Goal: Transaction & Acquisition: Purchase product/service

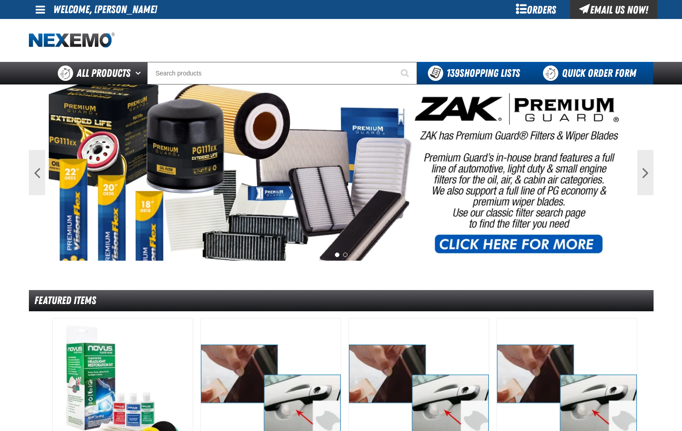
click at [593, 72] on link "Quick Order Form" at bounding box center [592, 73] width 122 height 23
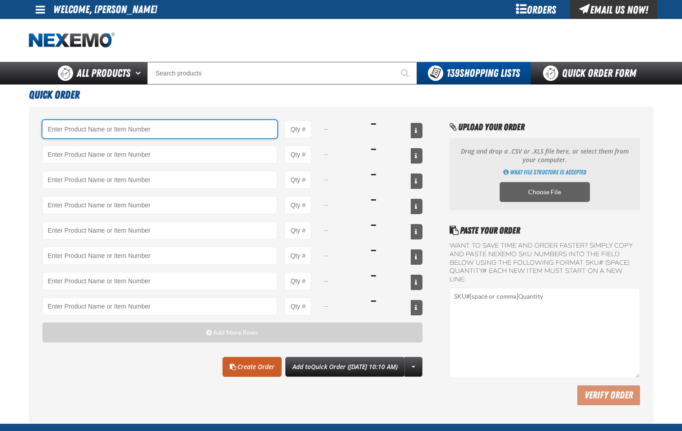
click at [145, 126] on input "Product" at bounding box center [159, 129] width 235 height 18
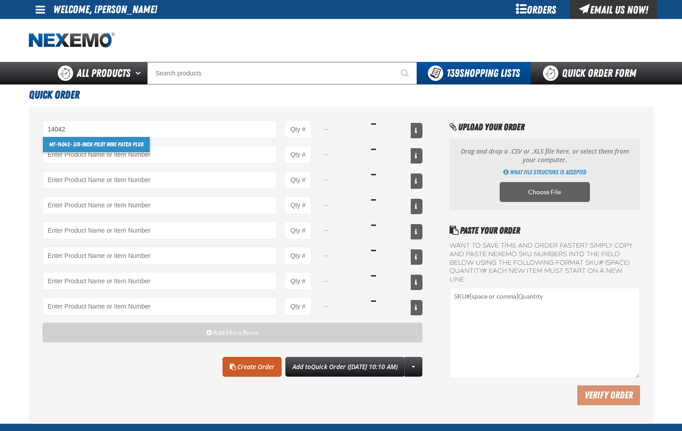
click at [125, 146] on link "MT- 14042 - 3/8-inch Pilot Wire Patch Plug" at bounding box center [96, 144] width 107 height 15
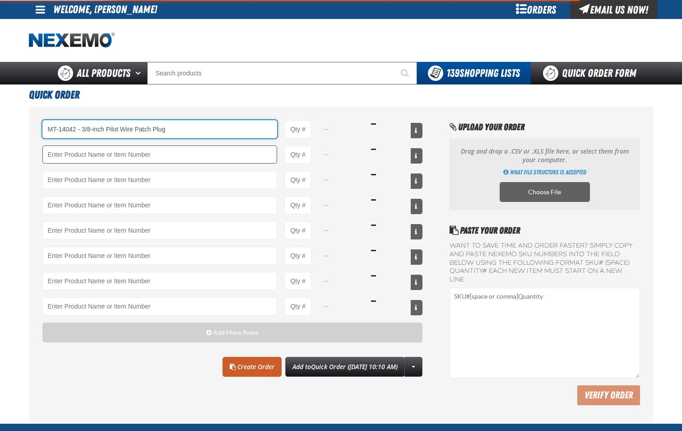
type input "MT-14042 - 3/8-inch Pilot Wire Patch Plug"
type input "1"
select select "box"
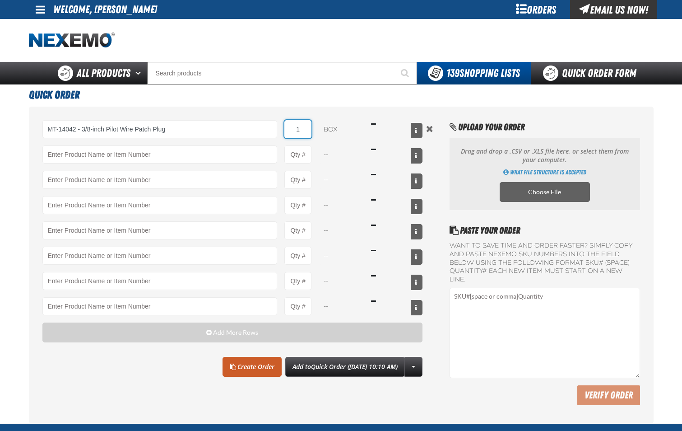
click at [303, 130] on input "1" at bounding box center [298, 129] width 27 height 18
type input "MT-14042 - 3/8-inch Pilot Wire Patch Plug"
type input "3"
type input "2"
click at [238, 370] on link "Create Order" at bounding box center [252, 367] width 59 height 20
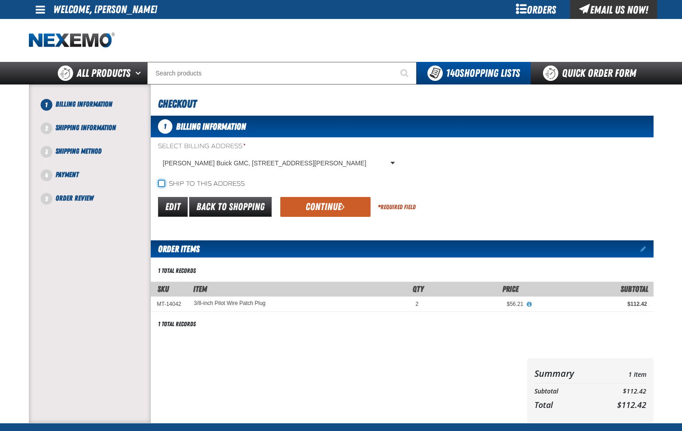
click at [159, 182] on input "Ship to this address" at bounding box center [161, 183] width 7 height 7
checkbox input "true"
click at [326, 207] on button "Continue" at bounding box center [325, 207] width 90 height 20
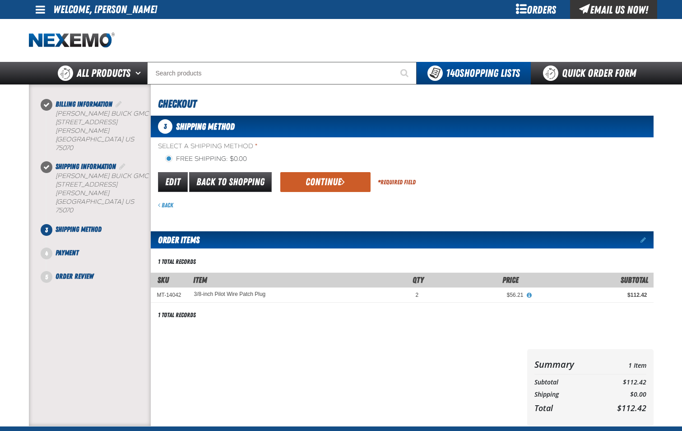
click at [336, 183] on button "Continue" at bounding box center [325, 182] width 90 height 20
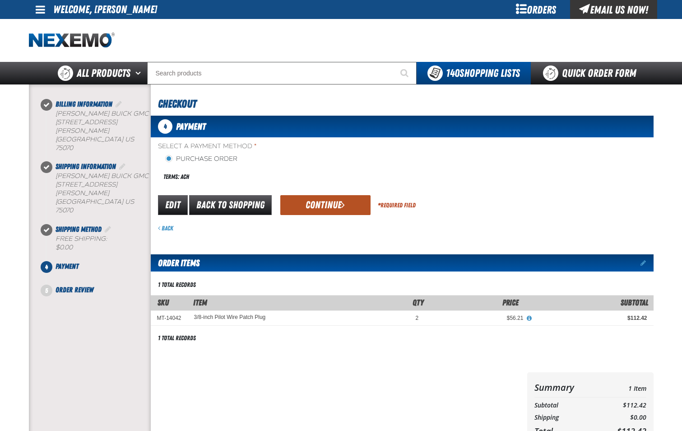
click at [339, 206] on button "Continue" at bounding box center [325, 205] width 90 height 20
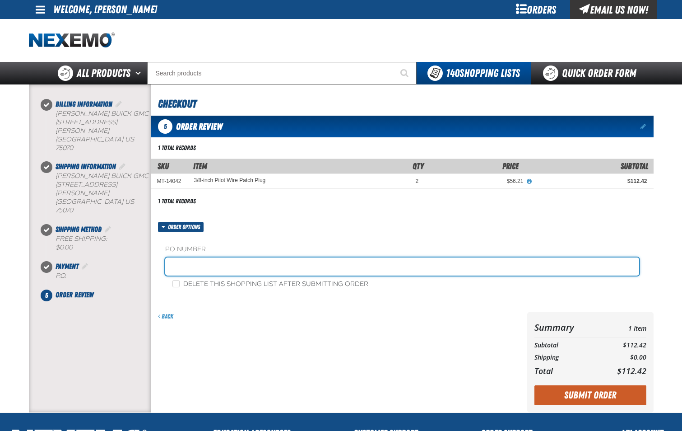
click at [332, 270] on input "text" at bounding box center [402, 266] width 474 height 18
type input "SHOP-JL"
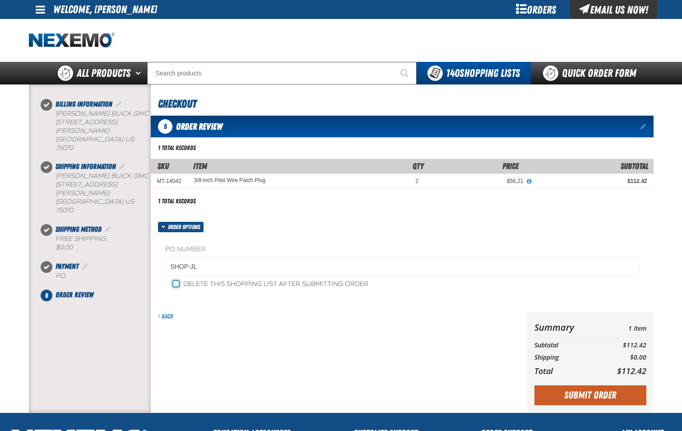
click at [174, 284] on input "Delete this shopping list after submitting order" at bounding box center [176, 283] width 7 height 7
checkbox input "true"
click at [566, 389] on button "Submit Order" at bounding box center [591, 395] width 112 height 20
